Goal: Task Accomplishment & Management: Use online tool/utility

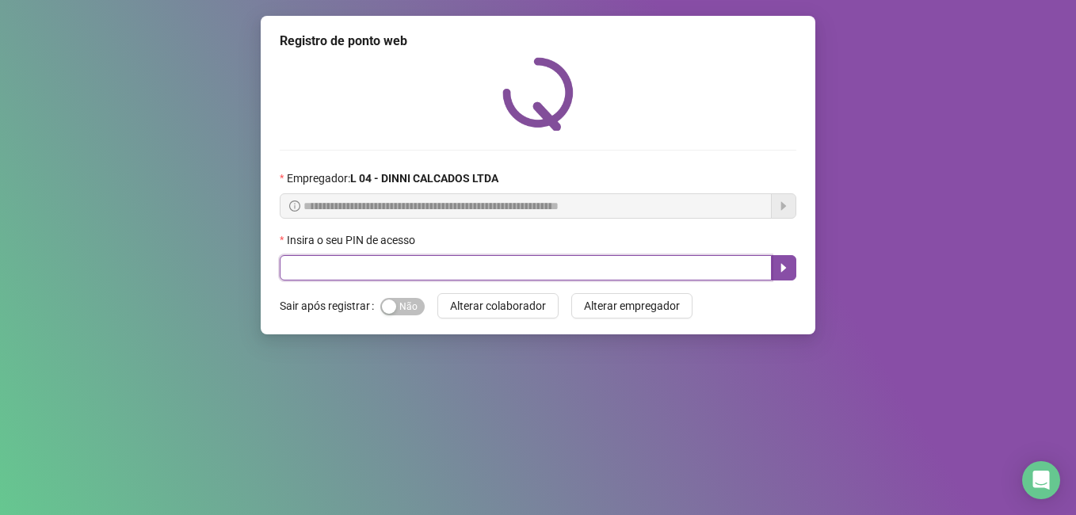
click at [391, 261] on input "text" at bounding box center [526, 267] width 492 height 25
type input "*****"
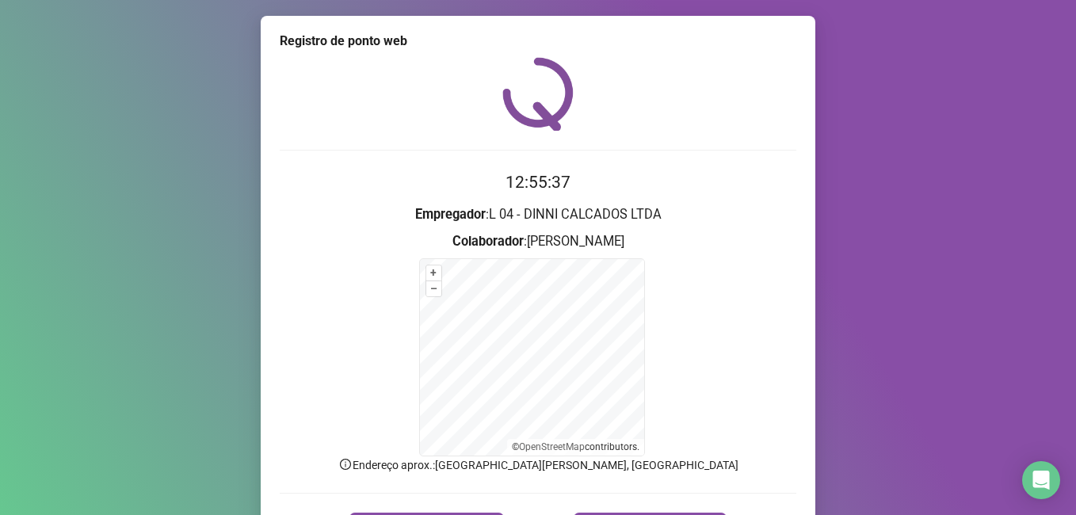
scroll to position [99, 0]
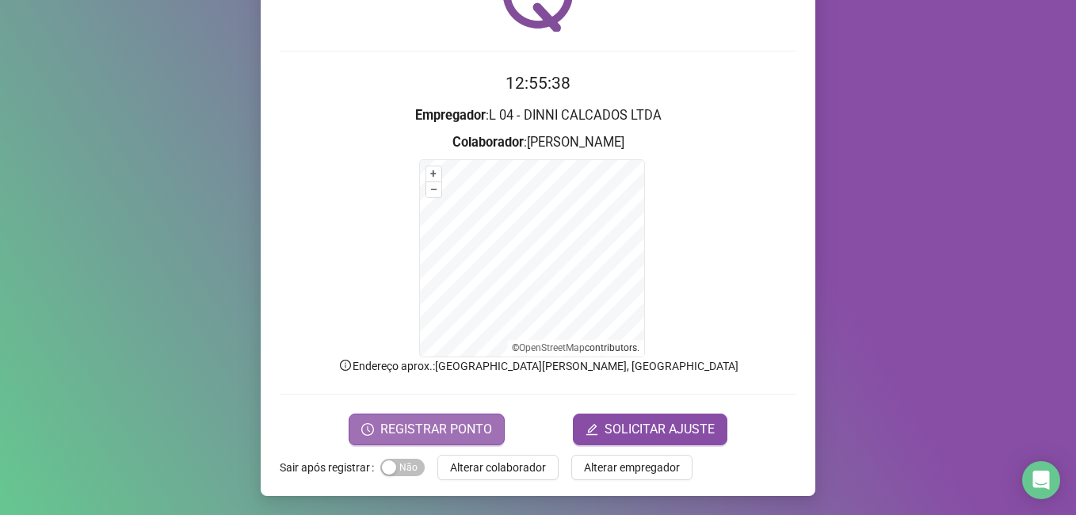
click at [408, 432] on span "REGISTRAR PONTO" at bounding box center [436, 429] width 112 height 19
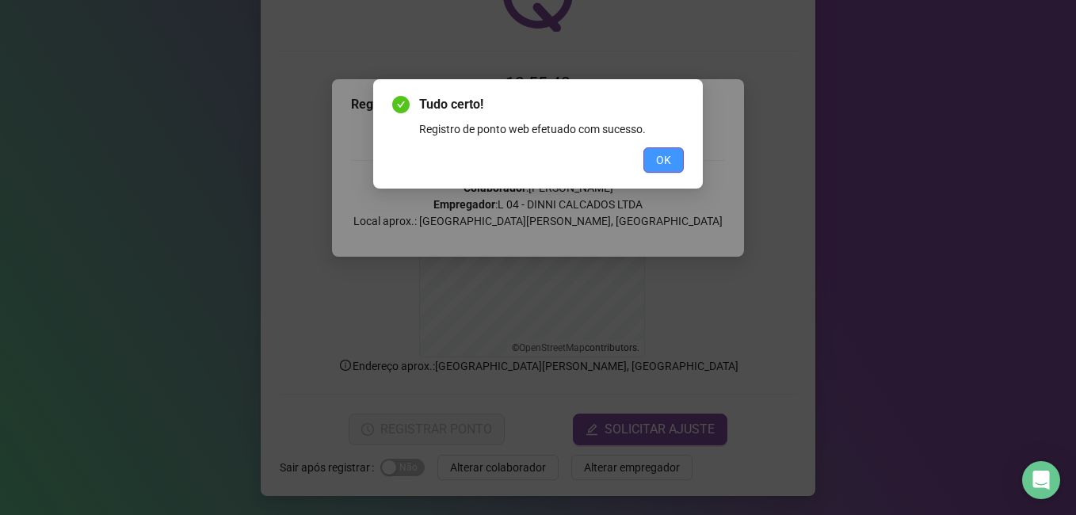
click at [653, 153] on button "OK" at bounding box center [663, 159] width 40 height 25
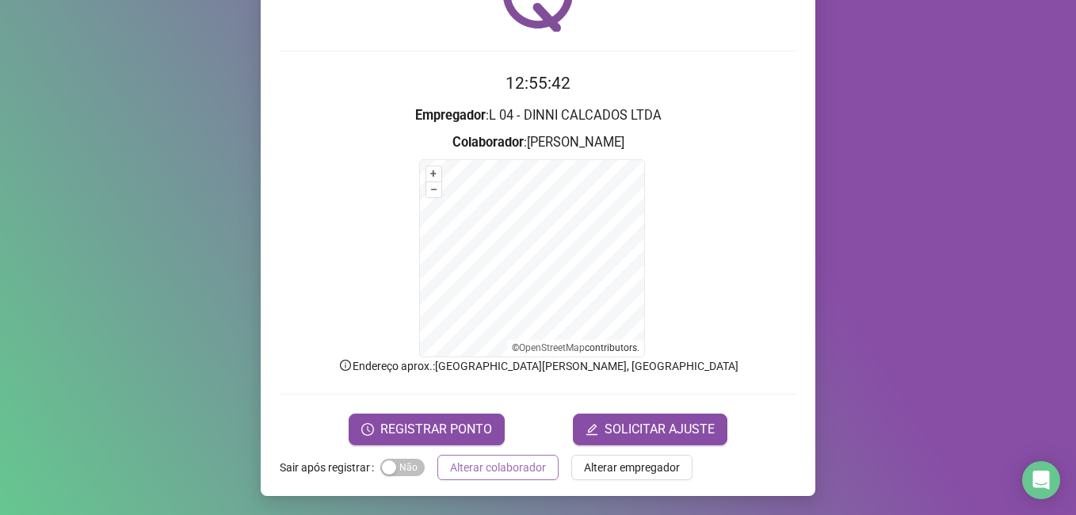
click at [491, 461] on span "Alterar colaborador" at bounding box center [498, 467] width 96 height 17
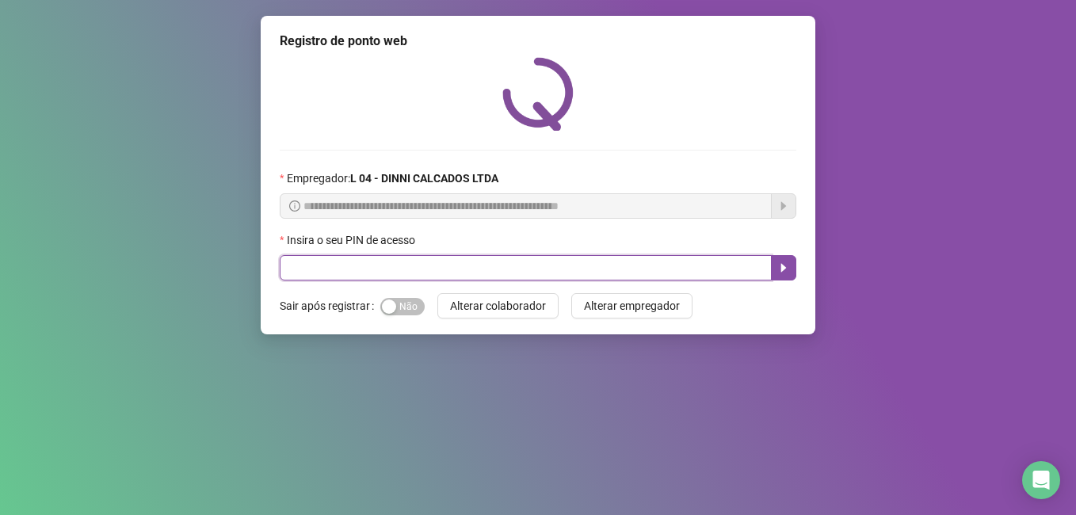
click at [431, 263] on input "text" at bounding box center [526, 267] width 492 height 25
type input "*****"
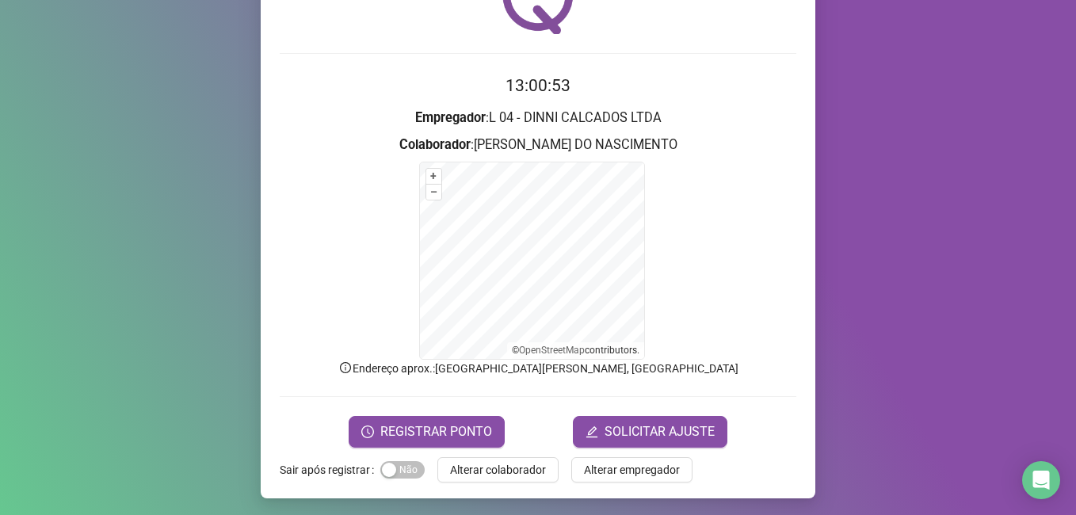
scroll to position [99, 0]
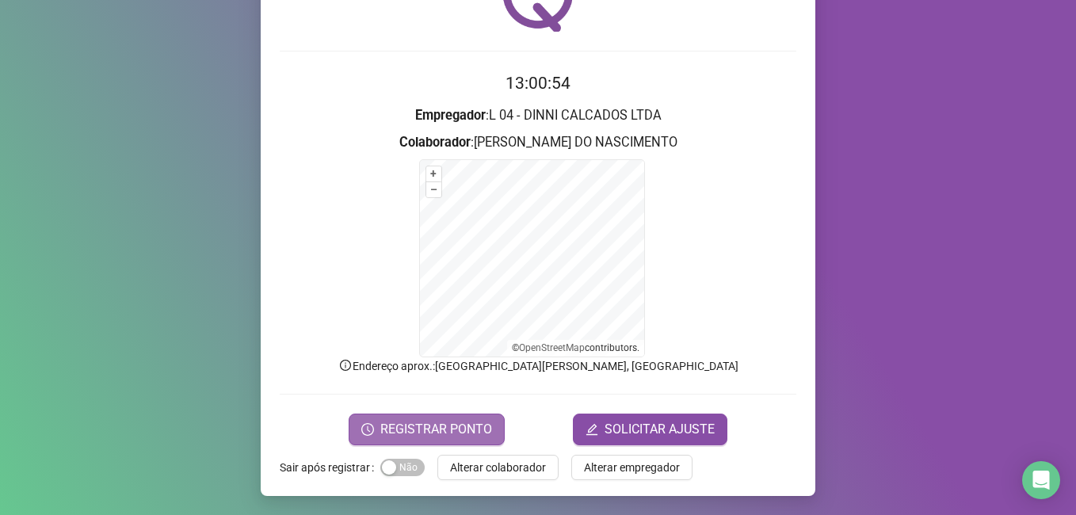
click at [429, 430] on span "REGISTRAR PONTO" at bounding box center [436, 429] width 112 height 19
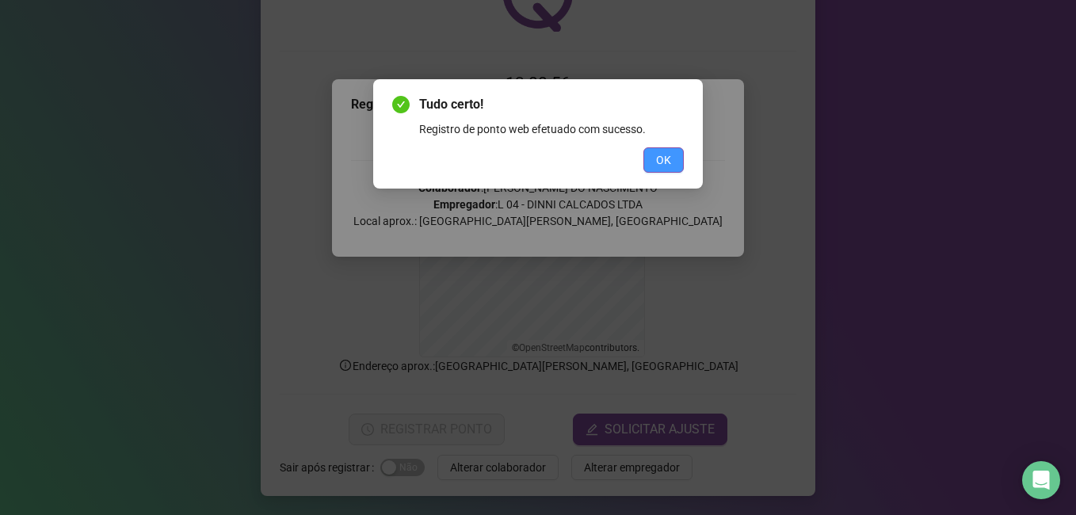
click at [659, 148] on button "OK" at bounding box center [663, 159] width 40 height 25
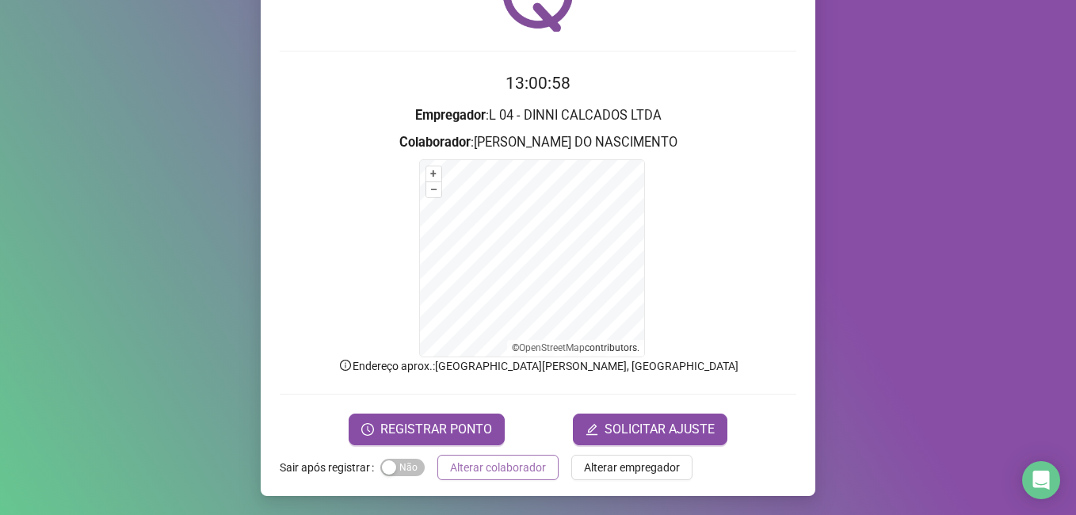
click at [468, 465] on span "Alterar colaborador" at bounding box center [498, 467] width 96 height 17
